Goal: Transaction & Acquisition: Purchase product/service

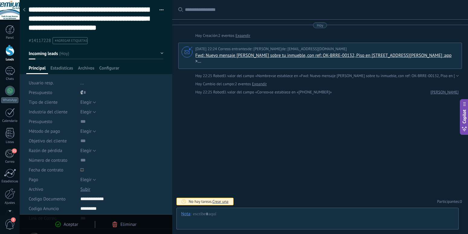
click at [24, 11] on use at bounding box center [24, 10] width 2 height 4
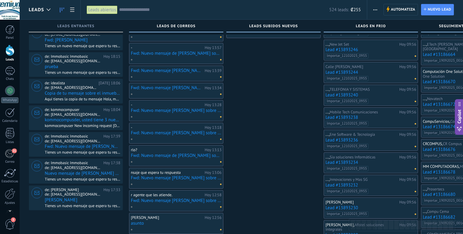
scroll to position [68, 0]
drag, startPoint x: 253, startPoint y: 149, endPoint x: 281, endPoint y: 146, distance: 27.7
click at [281, 146] on div "[PERSON_NAME][DATE] 17:24 Fwd: Nuevo mensaje de [PERSON_NAME] sobre tu inmueble…" at bounding box center [273, 213] width 94 height 482
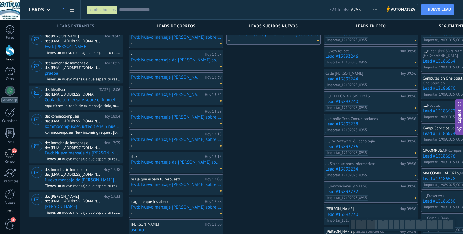
scroll to position [37, 0]
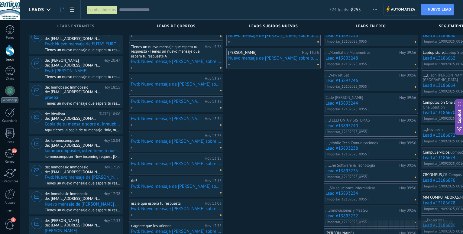
drag, startPoint x: 11, startPoint y: 194, endPoint x: 22, endPoint y: 154, distance: 41.2
click at [11, 194] on div at bounding box center [10, 193] width 10 height 11
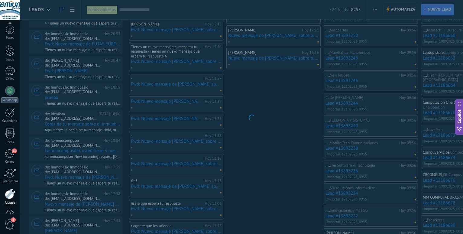
scroll to position [18, 0]
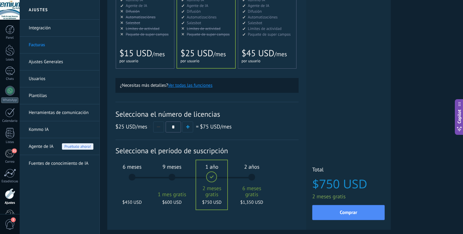
scroll to position [153, 0]
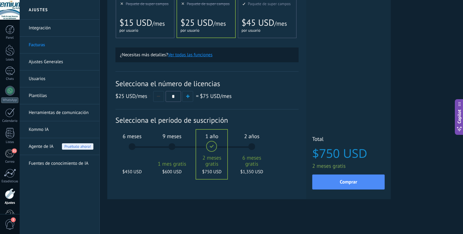
click at [132, 157] on div "6 meses $450 USD" at bounding box center [132, 149] width 33 height 43
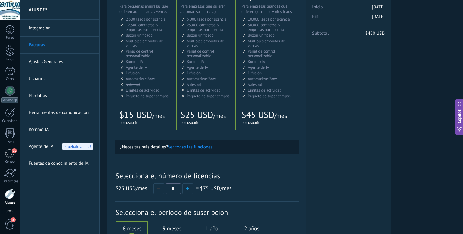
scroll to position [18, 0]
click at [10, 36] on div at bounding box center [9, 32] width 9 height 11
